Goal: Task Accomplishment & Management: Use online tool/utility

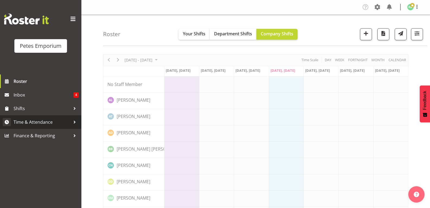
click at [43, 117] on link "Time & Attendance" at bounding box center [40, 122] width 81 height 14
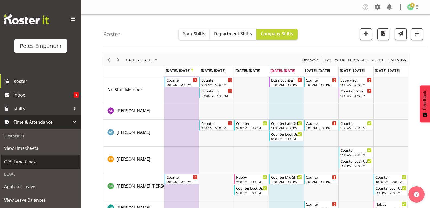
click at [29, 161] on span "GPS Time Clock" at bounding box center [40, 161] width 73 height 8
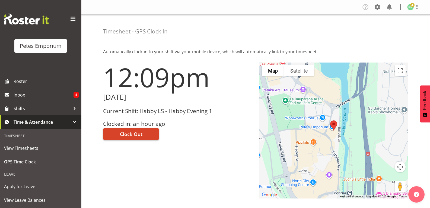
click at [142, 136] on button "Clock Out" at bounding box center [131, 134] width 56 height 12
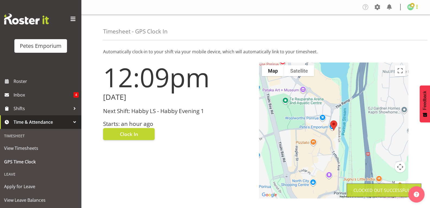
click at [416, 7] on span at bounding box center [417, 7] width 7 height 7
click at [390, 30] on link "Log Out" at bounding box center [394, 29] width 52 height 10
